Goal: Transaction & Acquisition: Purchase product/service

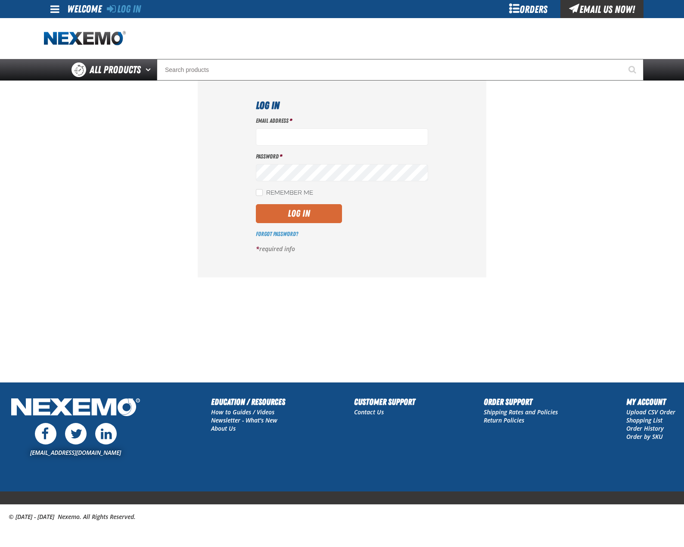
type input "bchoate@vtaig.com"
click at [298, 214] on button "Log In" at bounding box center [299, 213] width 86 height 19
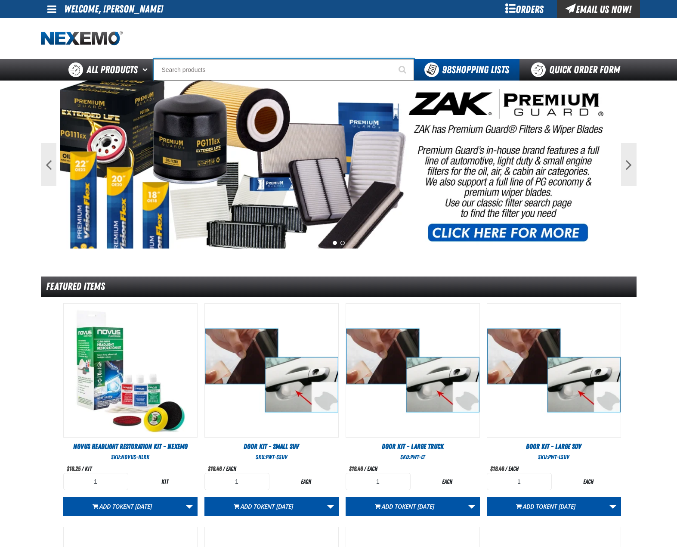
click at [250, 67] on input "Search" at bounding box center [284, 70] width 261 height 22
type input "C"
type input "C Alkaline Battery 1.5 Volt (12 per pack)"
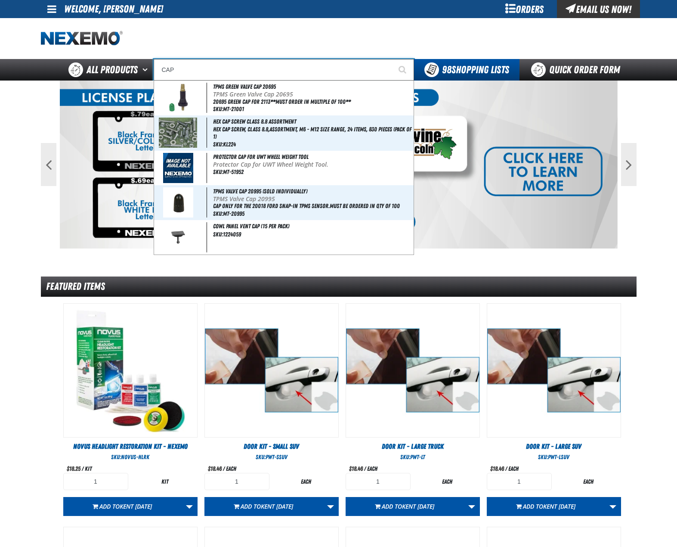
click at [267, 68] on input "CAP" at bounding box center [284, 70] width 261 height 22
type input "CAP"
click at [393, 59] on button "Start Searching" at bounding box center [404, 70] width 22 height 22
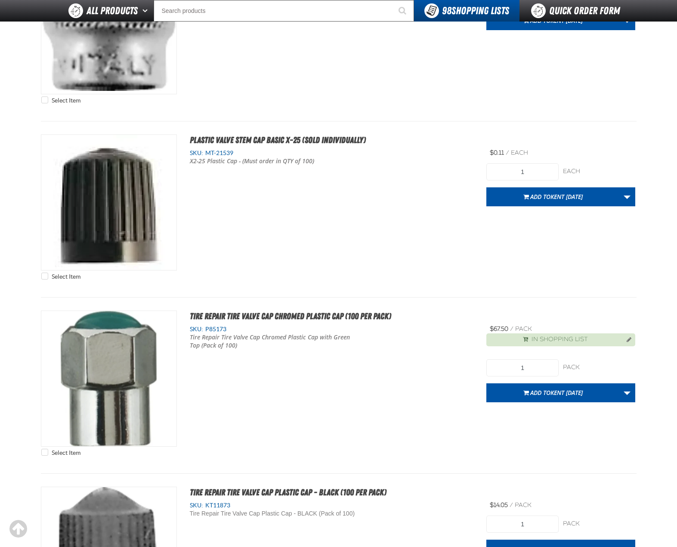
scroll to position [3045, 0]
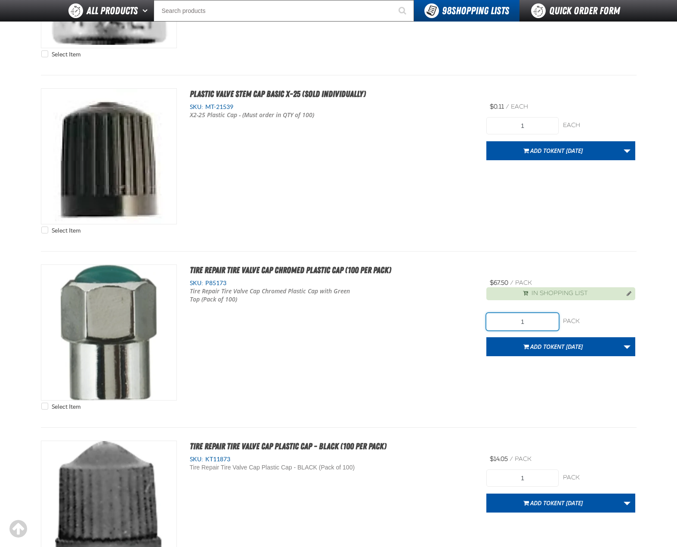
click at [523, 322] on input "1" at bounding box center [523, 321] width 72 height 17
type input "10"
click at [630, 354] on link "More Actions" at bounding box center [627, 346] width 16 height 19
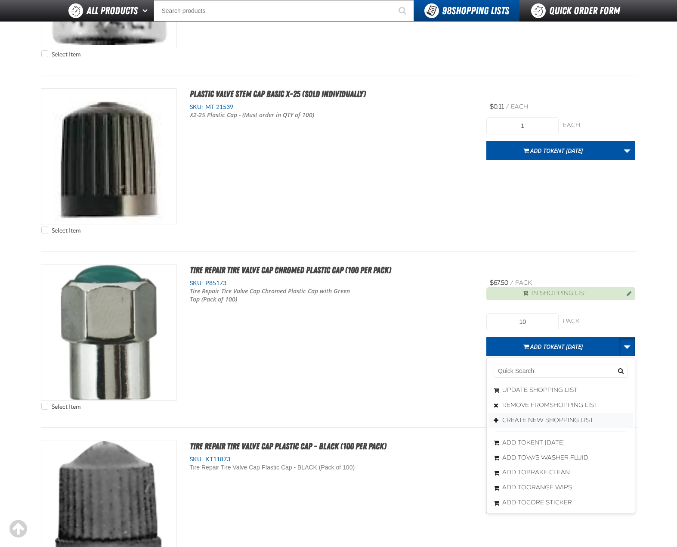
click at [566, 421] on button "Create New Shopping List" at bounding box center [561, 420] width 145 height 15
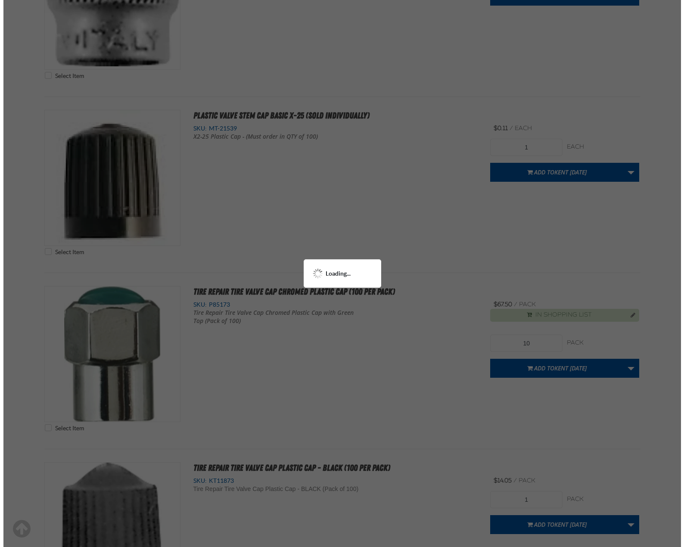
scroll to position [0, 0]
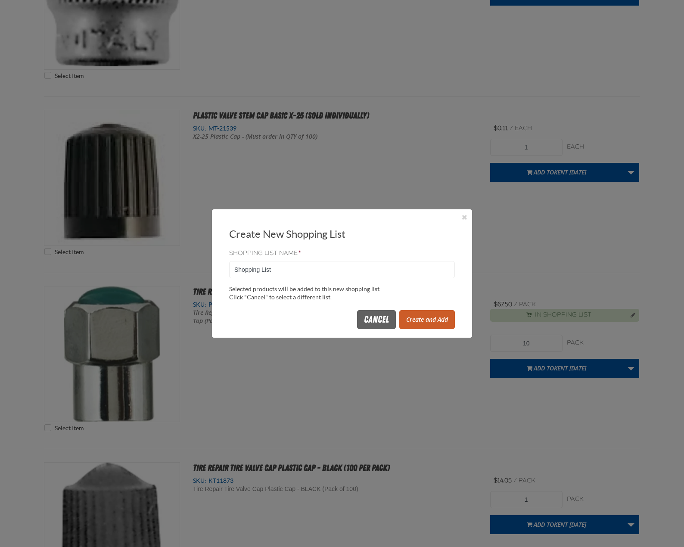
click at [416, 320] on button "Create and Add" at bounding box center [427, 319] width 56 height 19
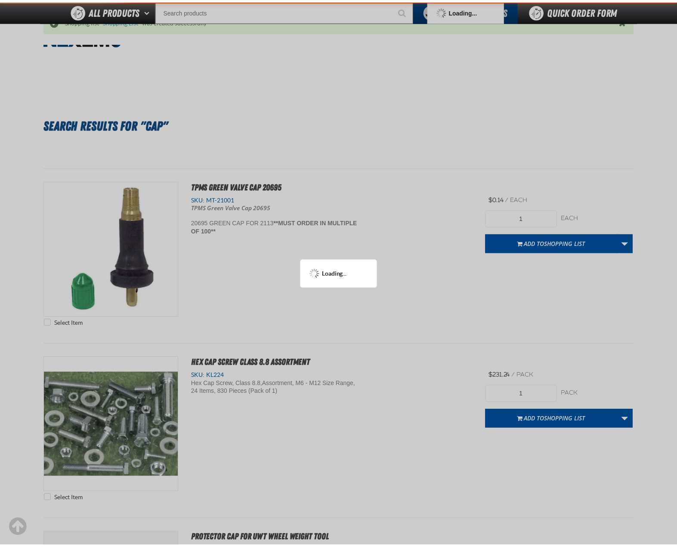
scroll to position [3087, 0]
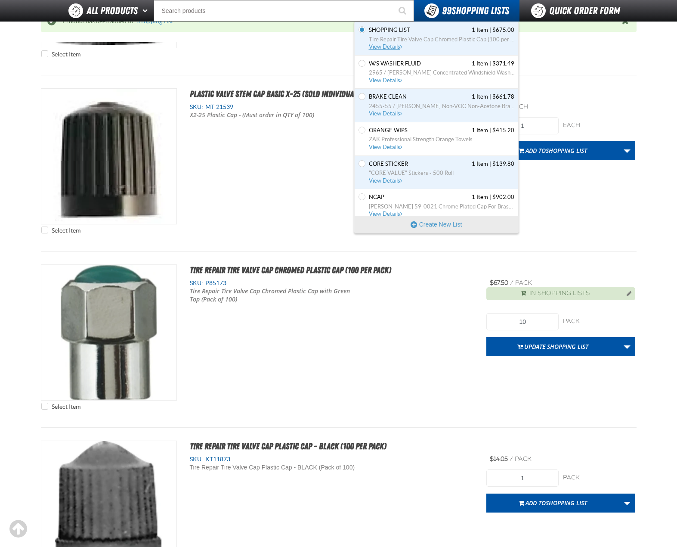
click at [446, 33] on span "Shopping List 1 Item | $675.00" at bounding box center [442, 30] width 146 height 8
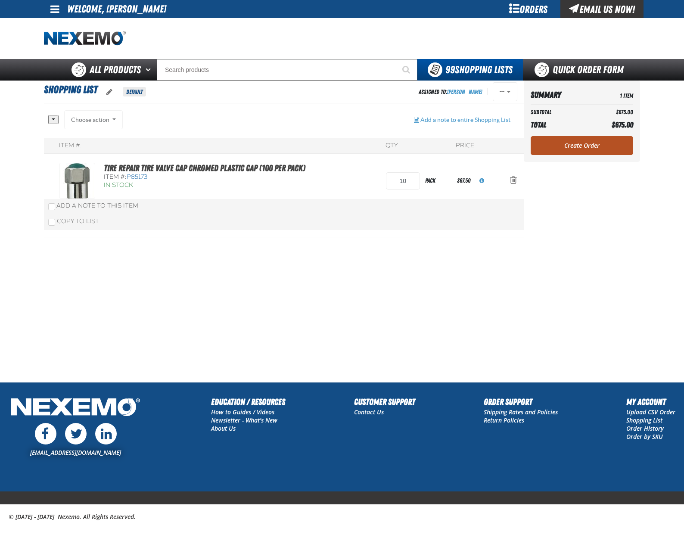
click at [588, 142] on link "Create Order" at bounding box center [582, 145] width 103 height 19
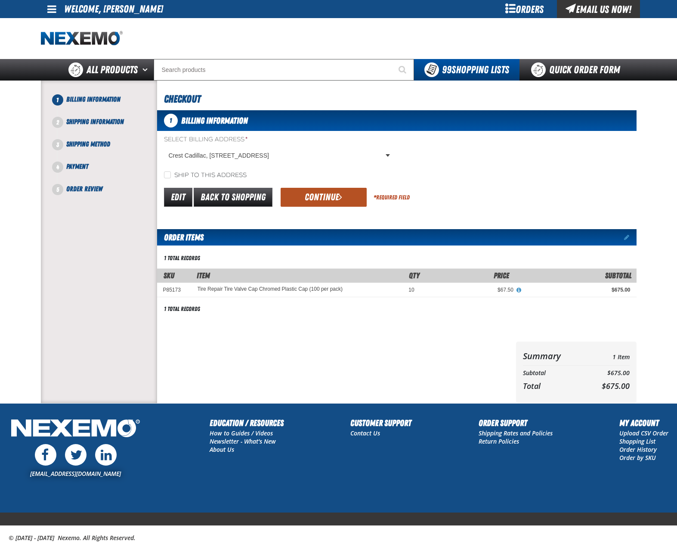
click at [309, 192] on button "Continue" at bounding box center [324, 197] width 86 height 19
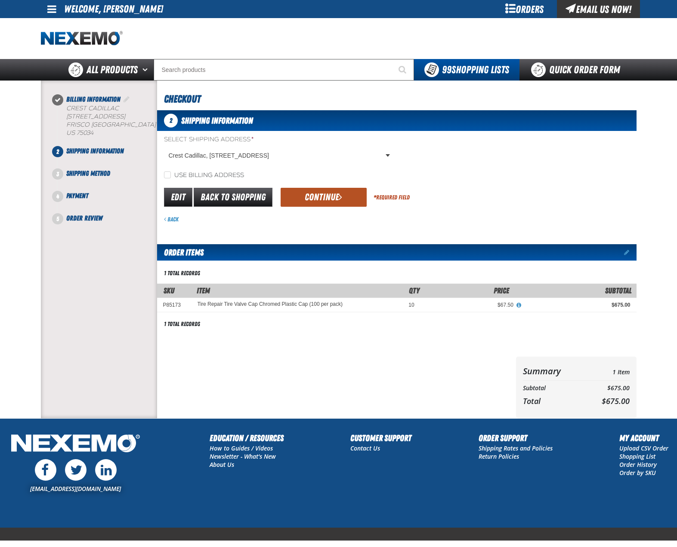
click at [314, 197] on button "Continue" at bounding box center [324, 197] width 86 height 19
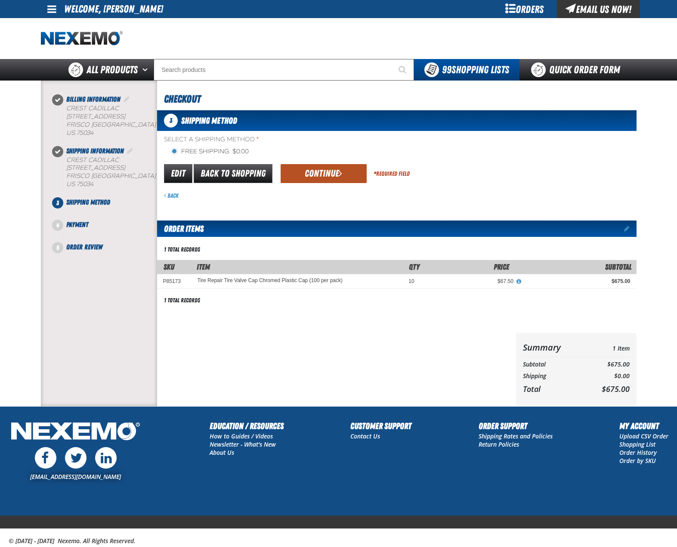
click at [304, 178] on button "Continue" at bounding box center [324, 173] width 86 height 19
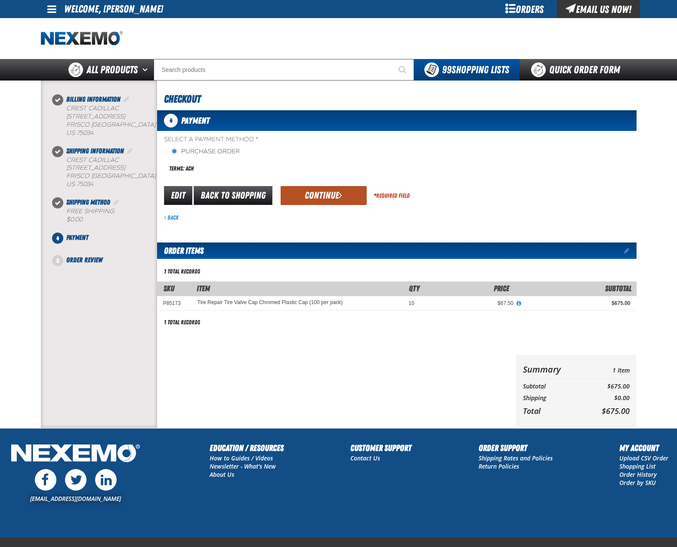
click at [348, 193] on button "Continue" at bounding box center [324, 195] width 86 height 19
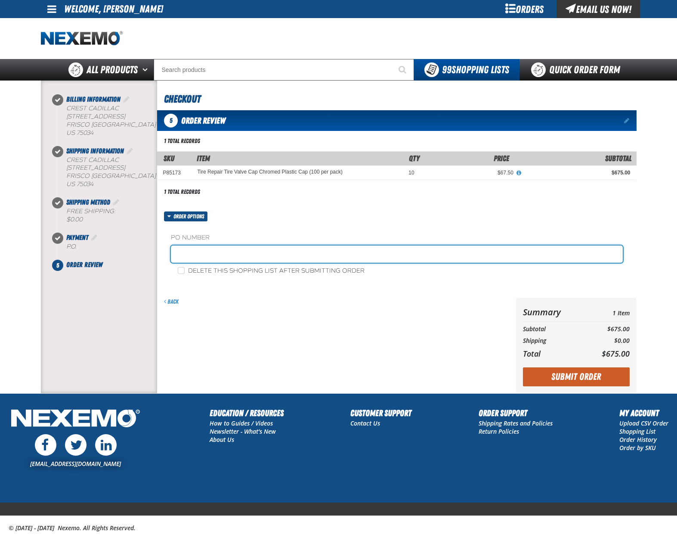
click at [299, 248] on input "text" at bounding box center [397, 253] width 452 height 17
type input "ZAK090525"
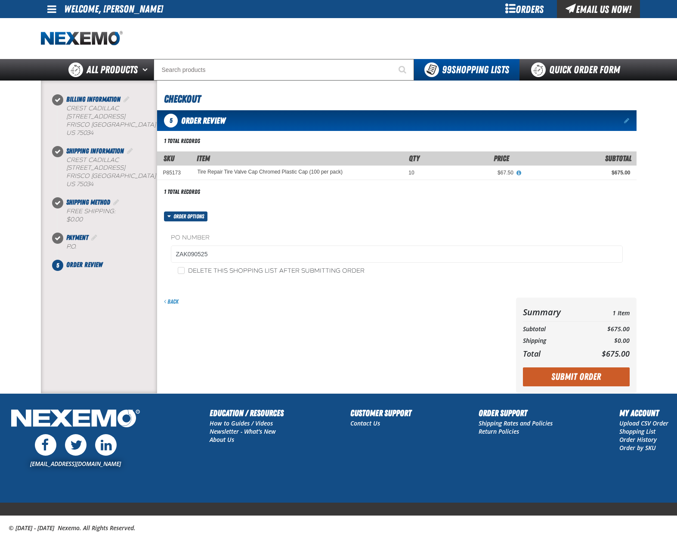
click at [284, 269] on label "Delete this shopping list after submitting order" at bounding box center [271, 271] width 187 height 8
click at [185, 269] on input "Delete this shopping list after submitting order" at bounding box center [181, 270] width 7 height 7
checkbox input "true"
click at [566, 378] on button "Submit Order" at bounding box center [576, 376] width 107 height 19
